Goal: Transaction & Acquisition: Download file/media

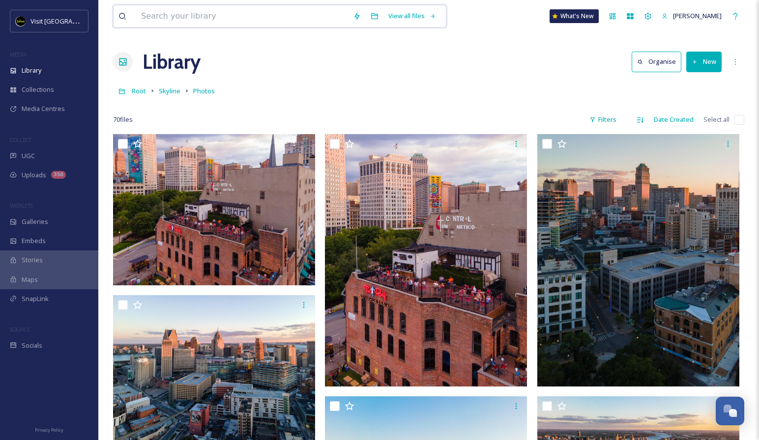
click at [266, 20] on input at bounding box center [242, 16] width 212 height 22
type input "FALL"
click at [403, 11] on div "Search" at bounding box center [412, 15] width 30 height 19
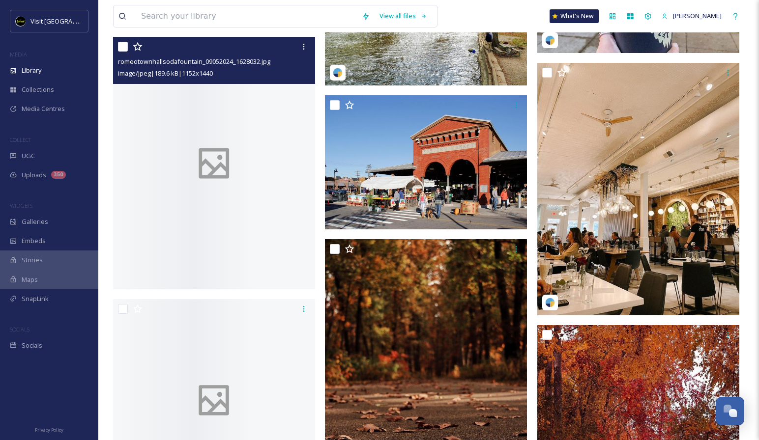
scroll to position [1426, 0]
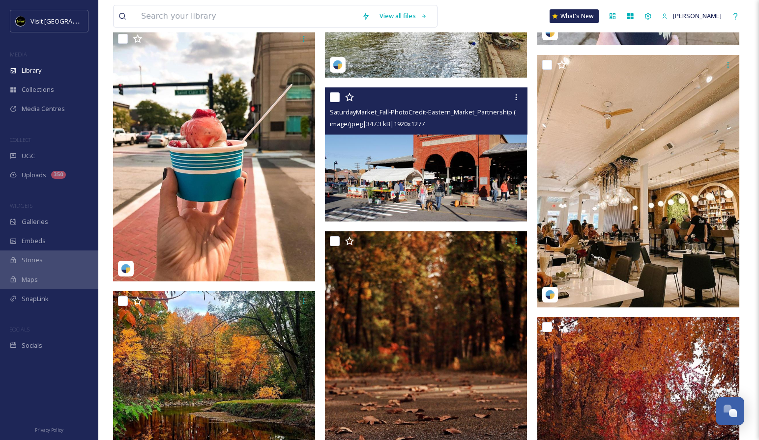
click at [445, 197] on img at bounding box center [426, 154] width 202 height 135
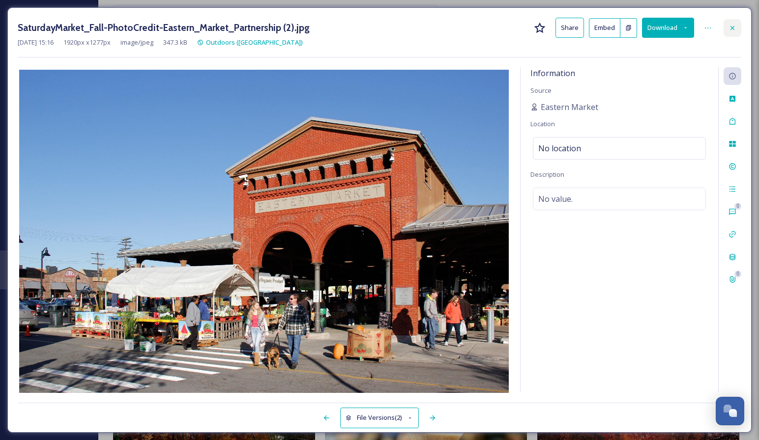
click at [736, 29] on icon at bounding box center [732, 28] width 8 height 8
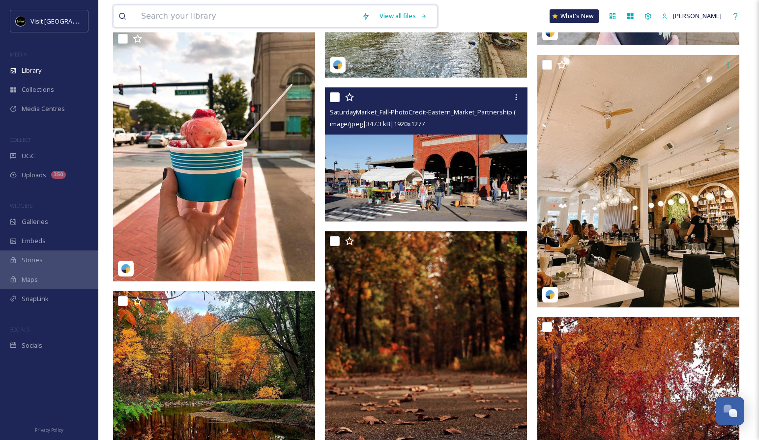
click at [303, 18] on input at bounding box center [246, 16] width 221 height 22
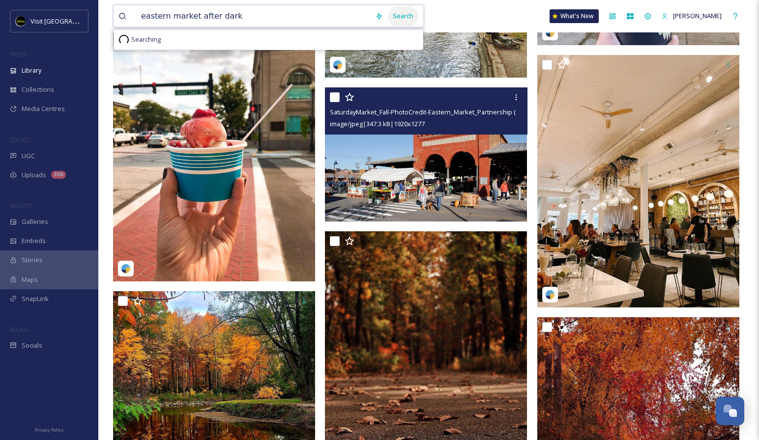
type input "eastern market after dark"
click at [394, 15] on div "Search" at bounding box center [403, 15] width 30 height 19
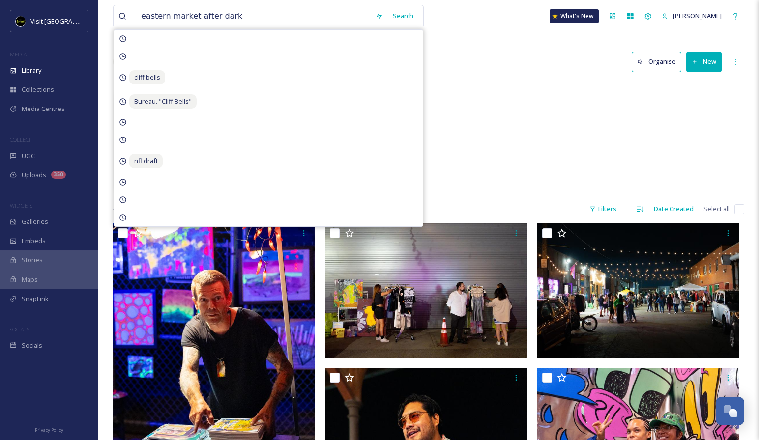
click at [544, 142] on div "Eastern Market After Dark (Eastern Market) 46 items" at bounding box center [428, 138] width 631 height 113
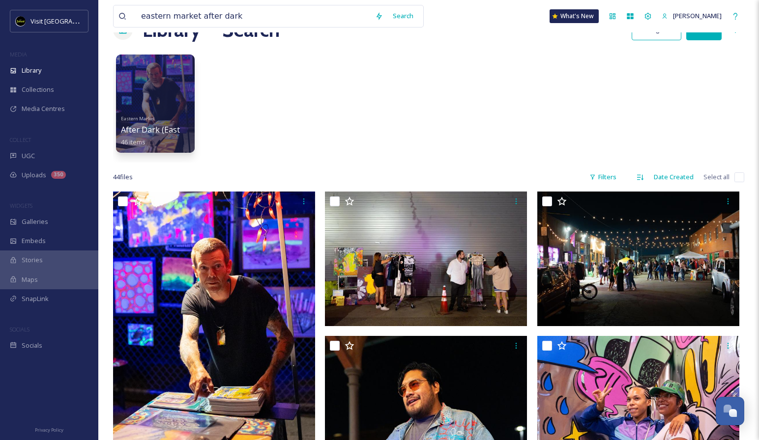
scroll to position [38, 0]
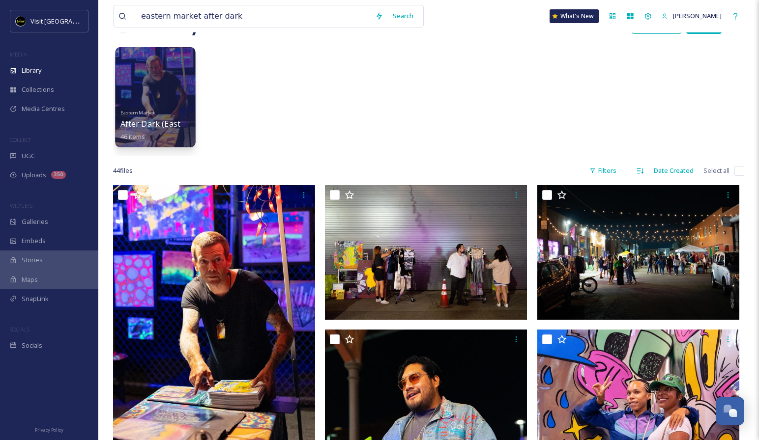
click at [141, 81] on div at bounding box center [155, 97] width 80 height 100
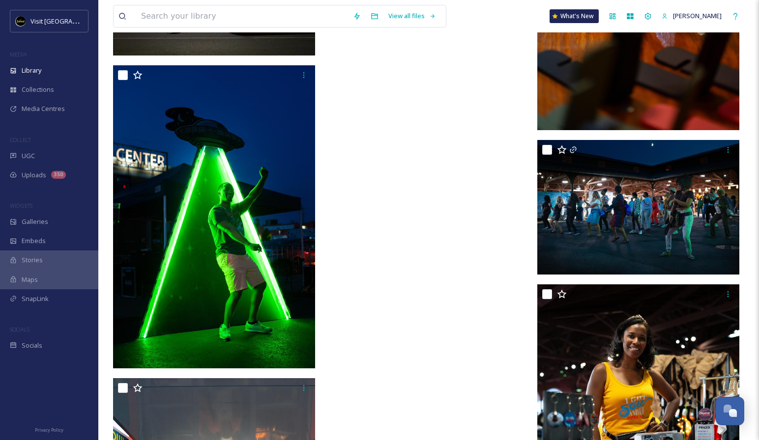
scroll to position [3017, 0]
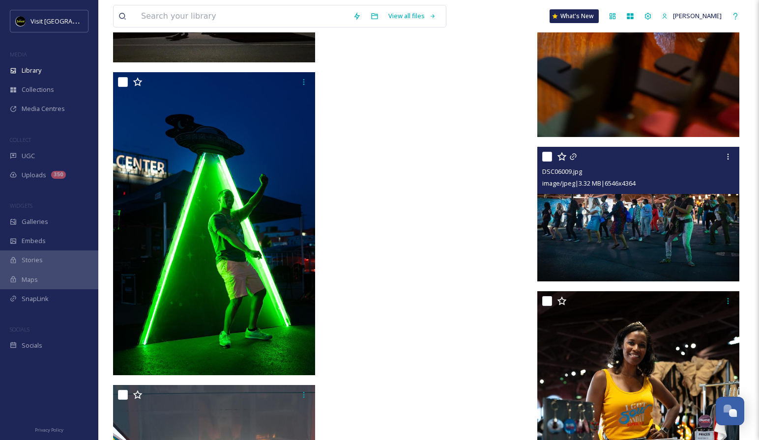
click at [583, 224] on img at bounding box center [638, 213] width 202 height 135
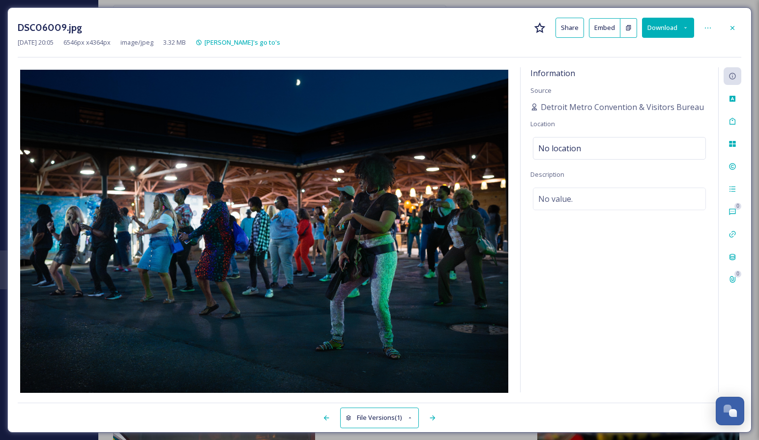
click at [688, 27] on icon at bounding box center [685, 28] width 6 height 6
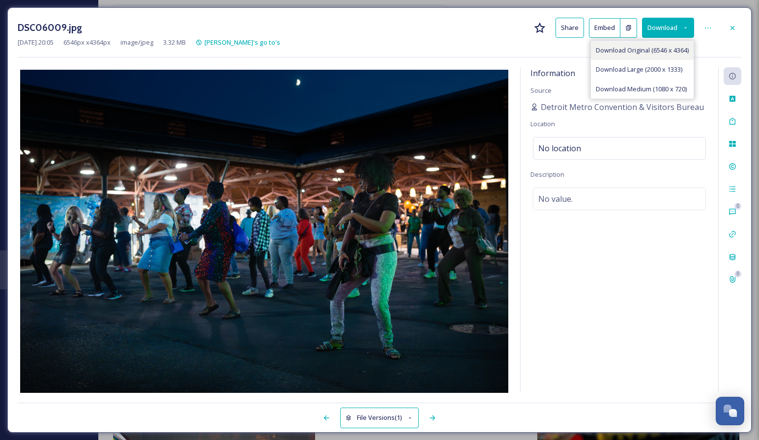
click at [642, 51] on span "Download Original (6546 x 4364)" at bounding box center [642, 50] width 93 height 9
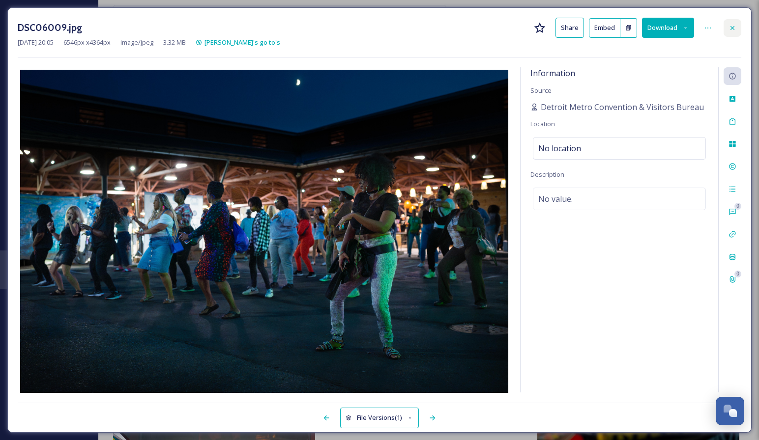
click at [734, 28] on icon at bounding box center [732, 28] width 8 height 8
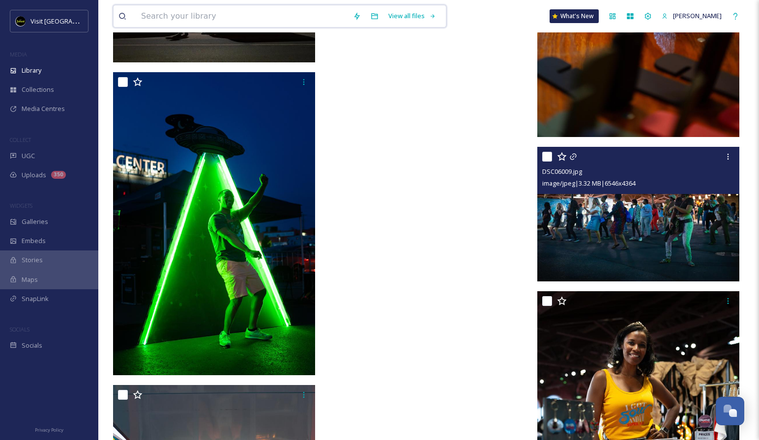
click at [299, 15] on input at bounding box center [242, 16] width 212 height 22
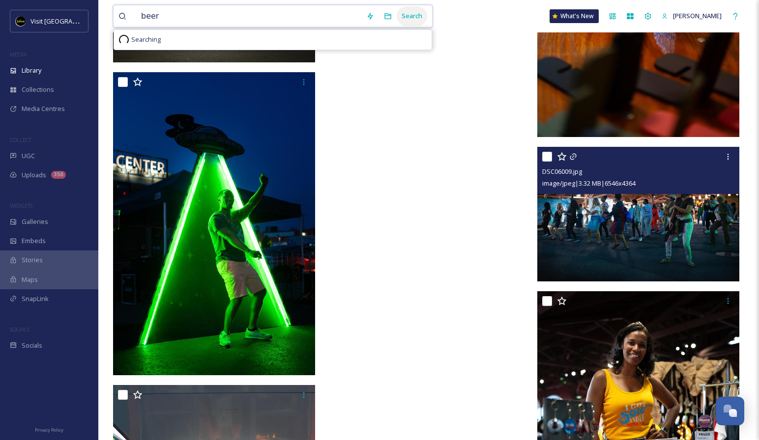
type input "beer"
click at [405, 12] on div "Search" at bounding box center [412, 15] width 30 height 19
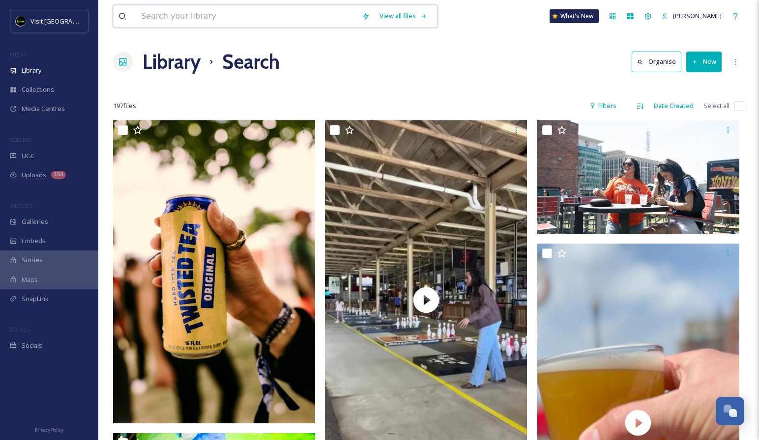
click at [263, 15] on input at bounding box center [246, 16] width 221 height 22
type input "fall"
click at [395, 11] on div "Search" at bounding box center [403, 15] width 30 height 19
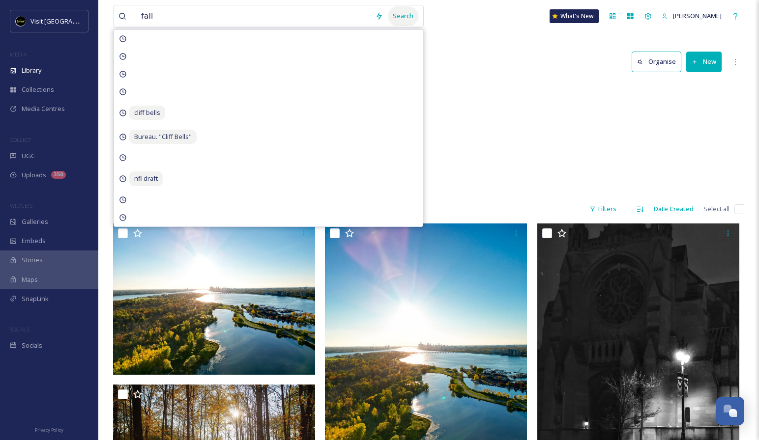
click at [405, 18] on div "Search" at bounding box center [403, 15] width 30 height 19
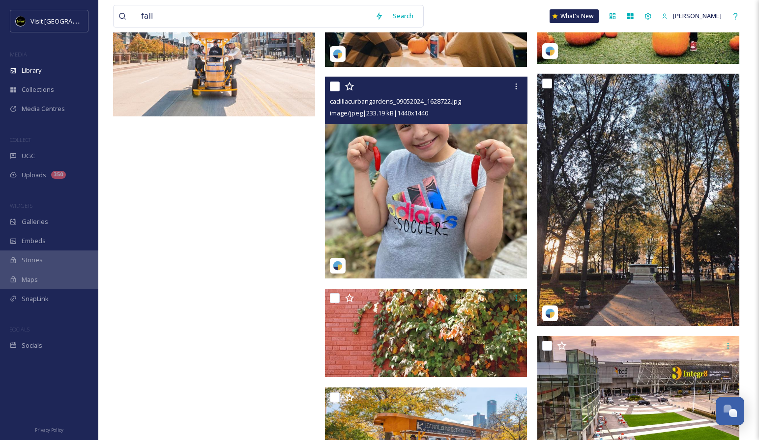
scroll to position [13060, 0]
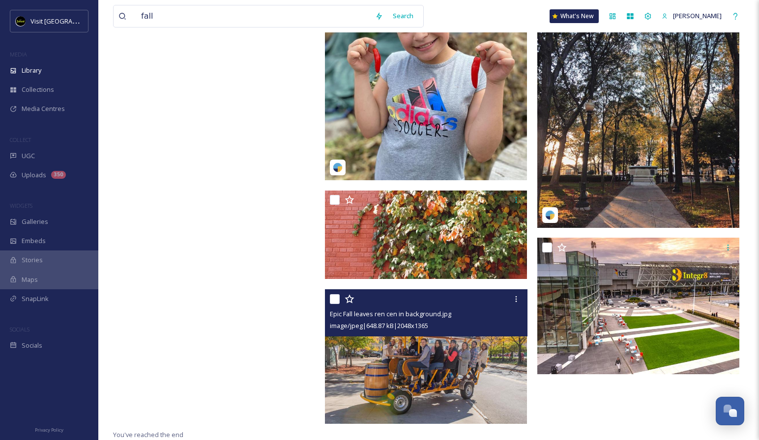
click at [413, 361] on img at bounding box center [426, 356] width 202 height 135
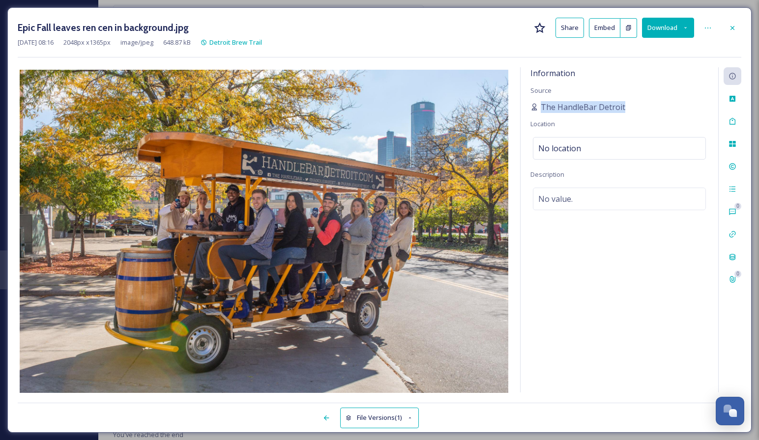
drag, startPoint x: 542, startPoint y: 108, endPoint x: 626, endPoint y: 110, distance: 83.6
click at [626, 110] on div "The HandleBar Detroit" at bounding box center [619, 107] width 178 height 12
click at [735, 28] on icon at bounding box center [732, 28] width 8 height 8
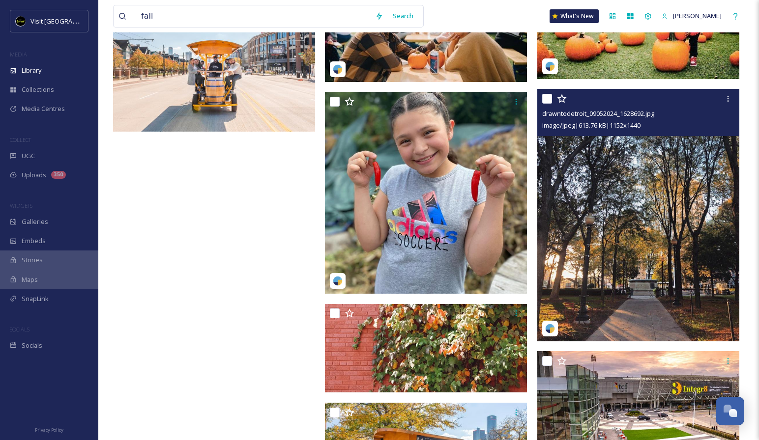
scroll to position [12946, 0]
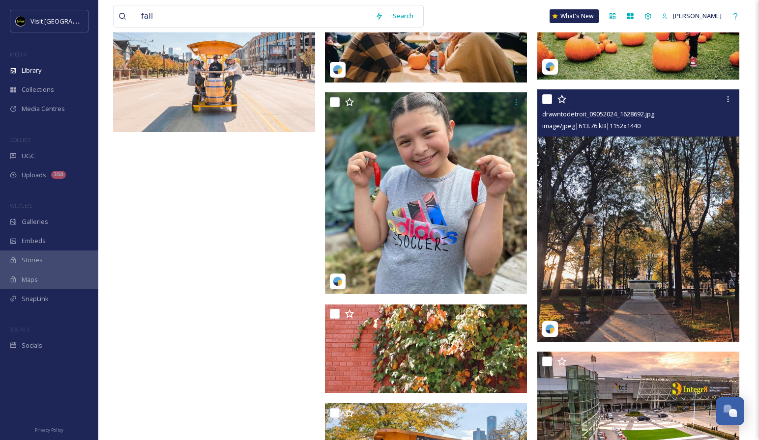
click at [611, 208] on img at bounding box center [638, 215] width 202 height 253
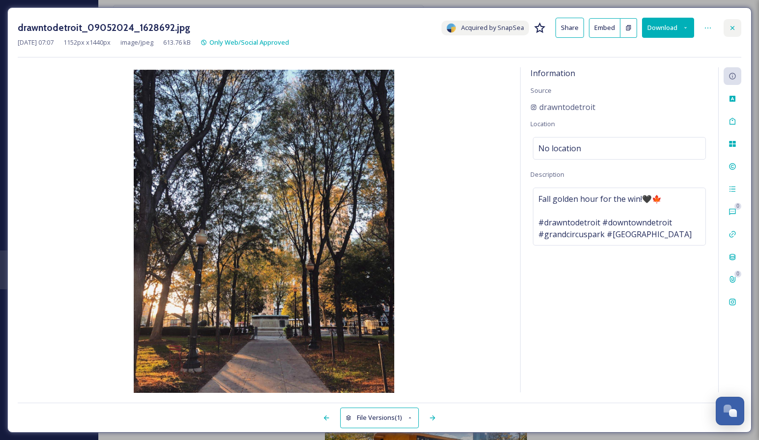
click at [733, 27] on icon at bounding box center [732, 28] width 8 height 8
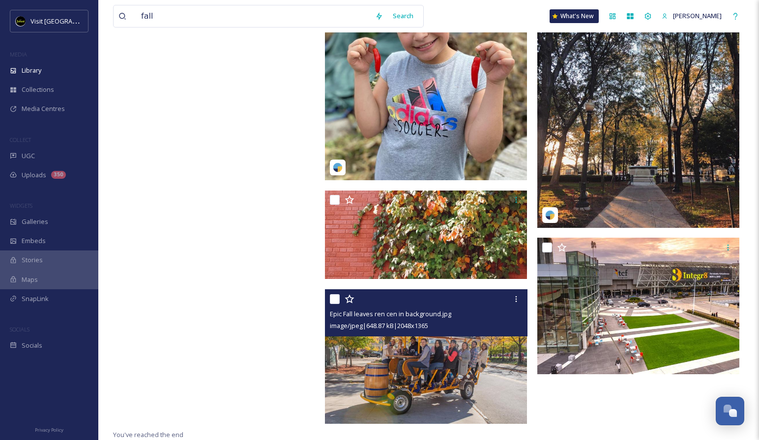
click at [424, 355] on img at bounding box center [426, 356] width 202 height 135
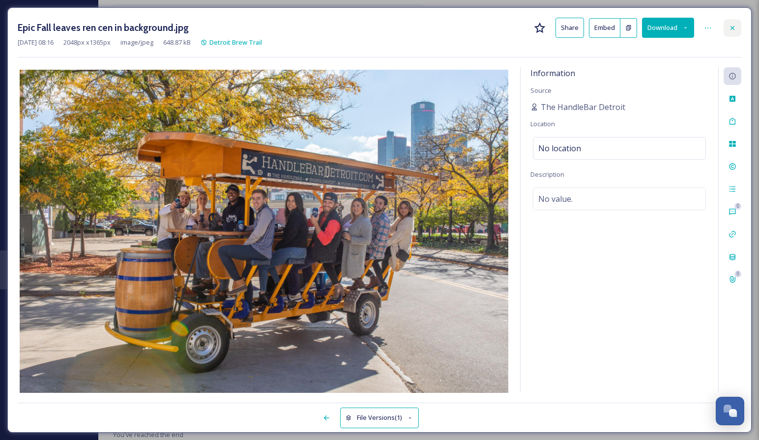
click at [732, 32] on div at bounding box center [732, 28] width 18 height 18
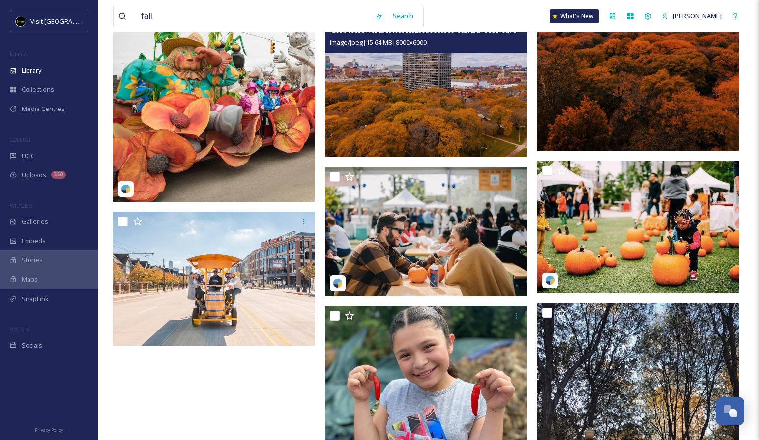
scroll to position [12734, 0]
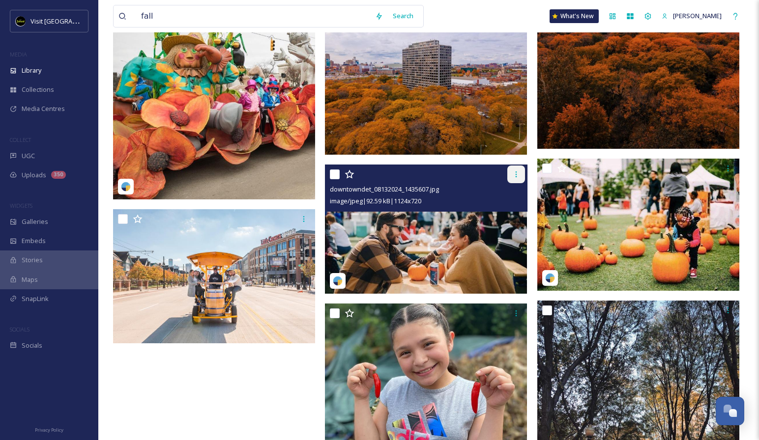
click at [517, 176] on icon at bounding box center [516, 175] width 8 height 8
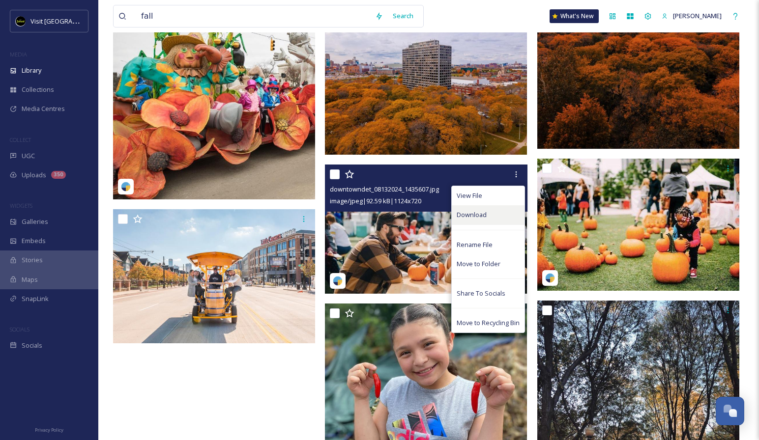
click at [466, 214] on span "Download" at bounding box center [471, 214] width 30 height 9
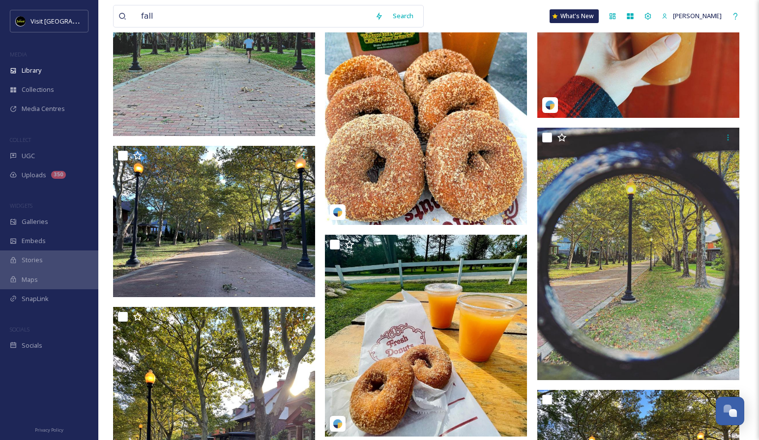
scroll to position [9759, 0]
